Goal: Navigation & Orientation: Go to known website

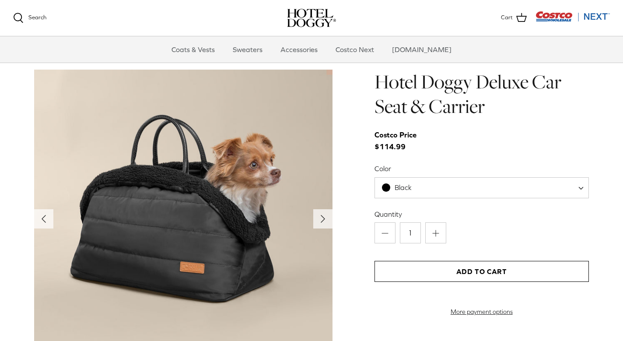
scroll to position [857, 0]
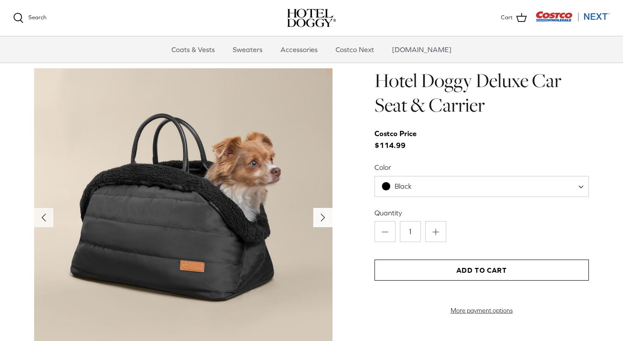
click at [319, 218] on icon "Right" at bounding box center [323, 217] width 14 height 14
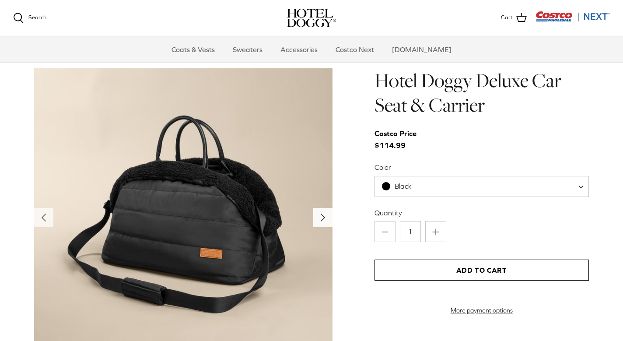
click at [319, 218] on icon "Right" at bounding box center [323, 217] width 14 height 14
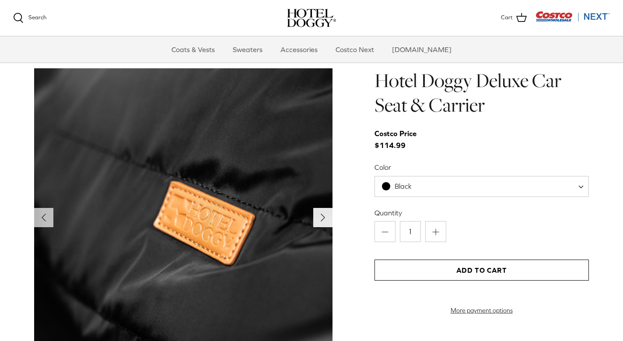
click at [319, 218] on icon "Right" at bounding box center [323, 217] width 14 height 14
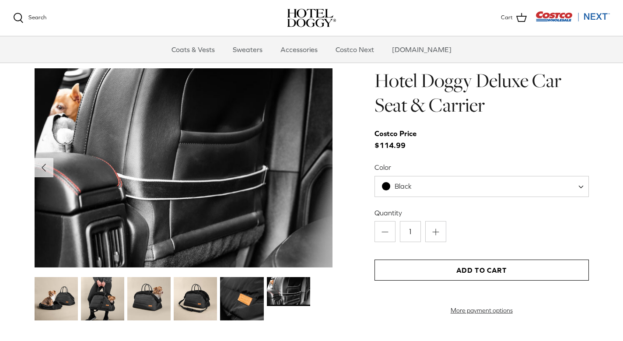
click at [52, 308] on img at bounding box center [56, 298] width 43 height 43
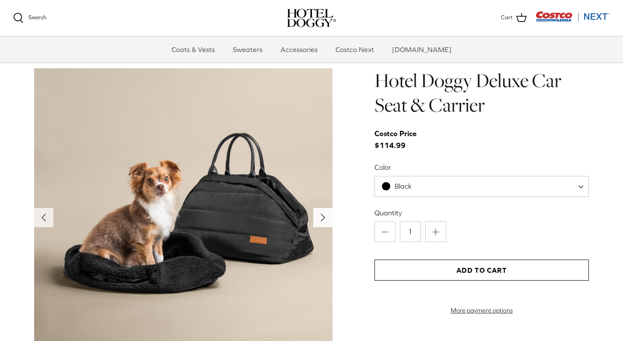
click at [321, 220] on icon "Right" at bounding box center [323, 217] width 14 height 14
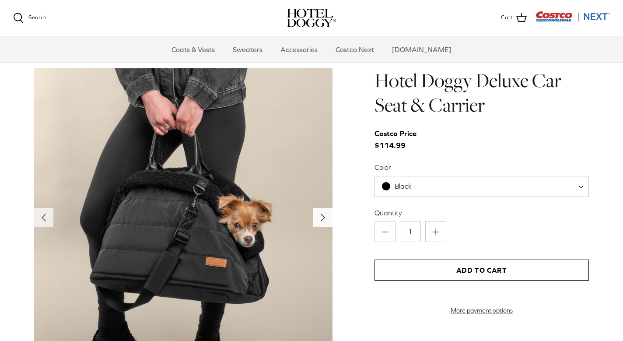
click at [321, 220] on icon "Right" at bounding box center [323, 217] width 14 height 14
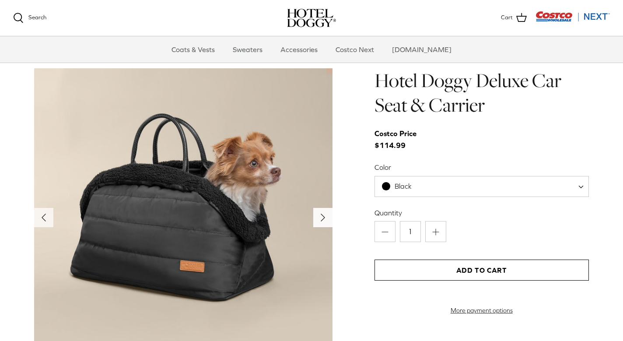
click at [321, 220] on icon "Right" at bounding box center [323, 217] width 14 height 14
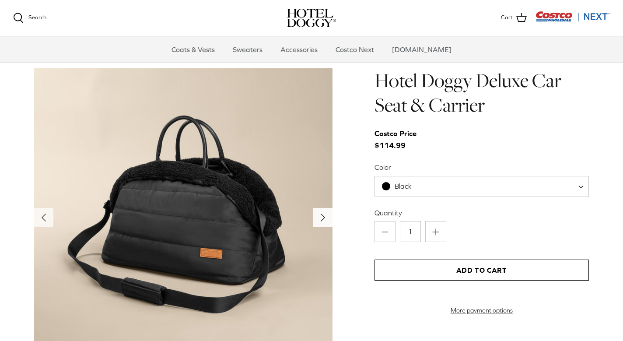
click at [321, 220] on icon "Right" at bounding box center [323, 217] width 14 height 14
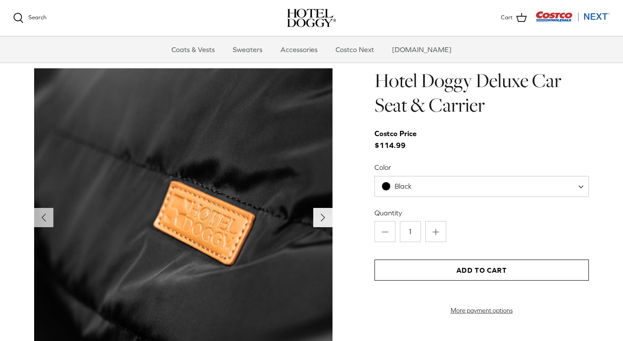
click at [321, 220] on icon "Right" at bounding box center [323, 217] width 14 height 14
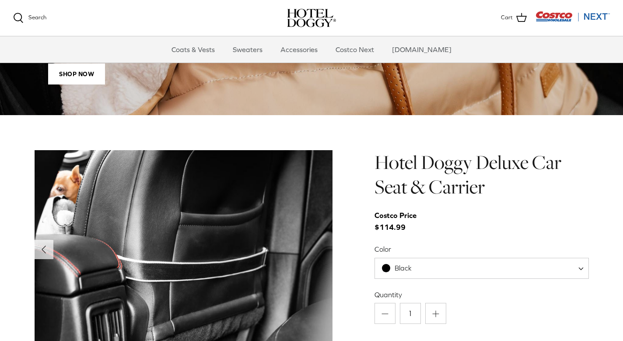
scroll to position [763, 0]
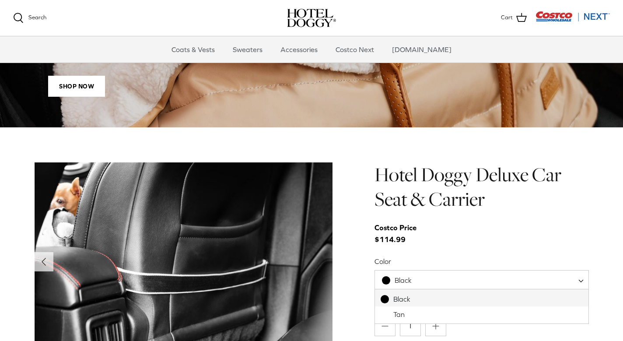
click at [405, 281] on span "Black" at bounding box center [402, 280] width 17 height 8
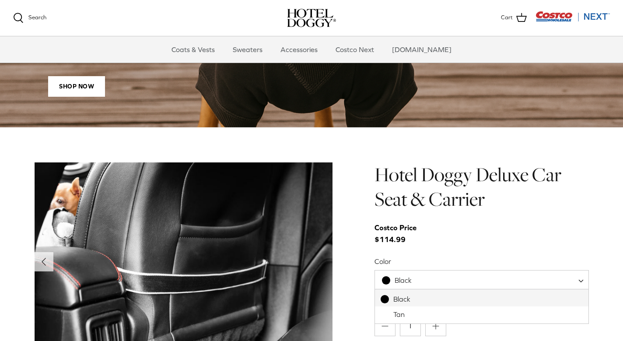
click at [405, 281] on span "Black" at bounding box center [402, 280] width 17 height 8
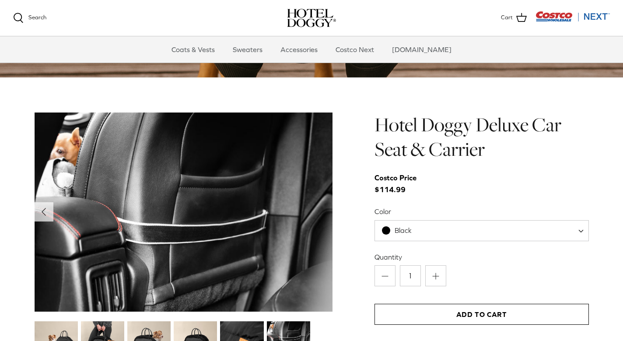
scroll to position [827, 0]
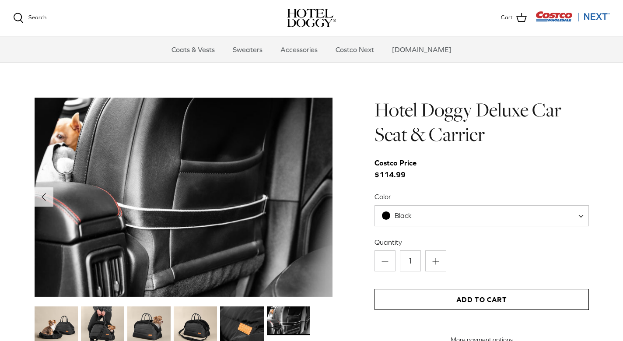
click at [407, 213] on span "Black" at bounding box center [402, 215] width 17 height 8
select select "Tan"
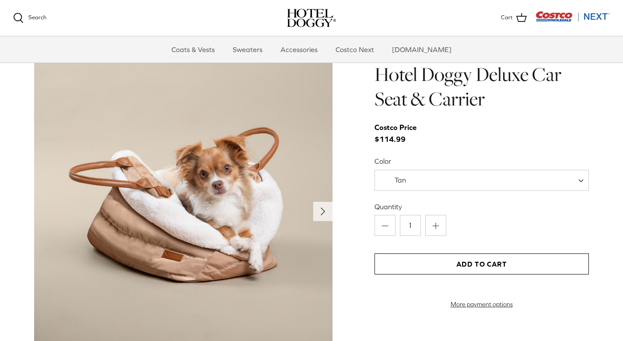
scroll to position [863, 0]
click at [317, 210] on icon "Right" at bounding box center [323, 211] width 14 height 14
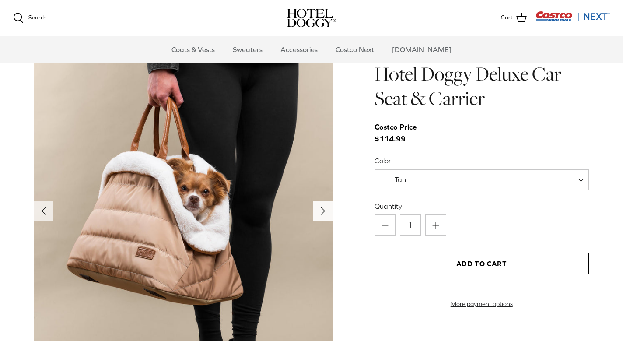
click at [317, 210] on icon "Right" at bounding box center [323, 211] width 14 height 14
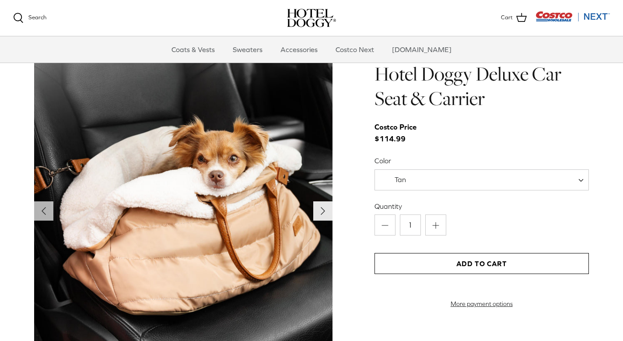
click at [317, 210] on icon "Right" at bounding box center [323, 211] width 14 height 14
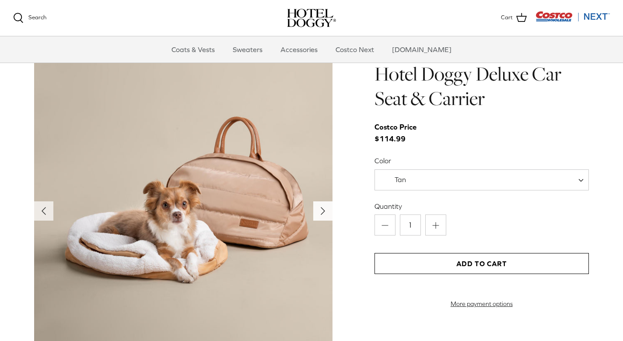
click at [317, 210] on icon "Right" at bounding box center [323, 211] width 14 height 14
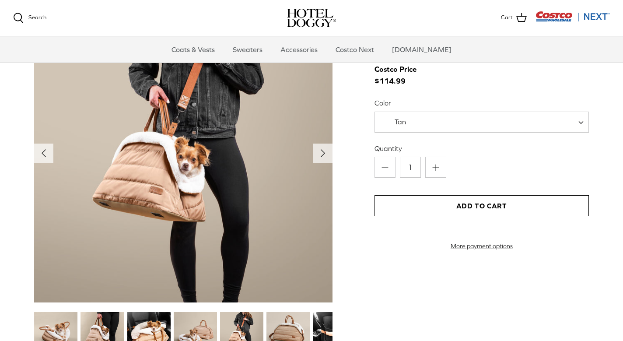
scroll to position [905, 0]
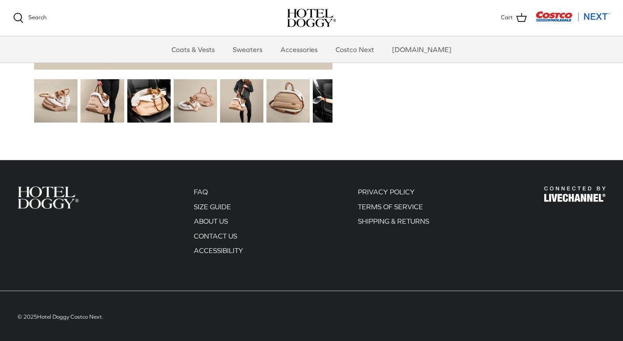
scroll to position [1153, 0]
click at [314, 51] on link "Accessories" at bounding box center [298, 49] width 53 height 26
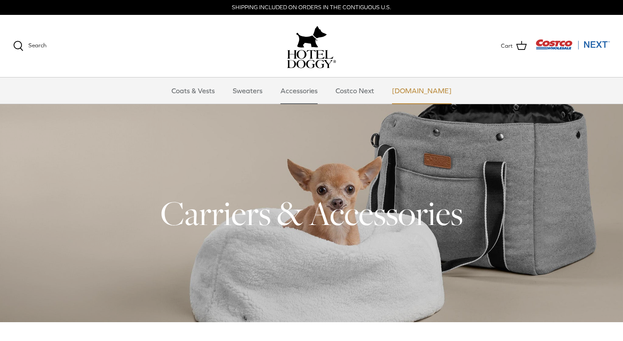
click at [411, 90] on link "[DOMAIN_NAME]" at bounding box center [421, 90] width 75 height 26
